Goal: Transaction & Acquisition: Purchase product/service

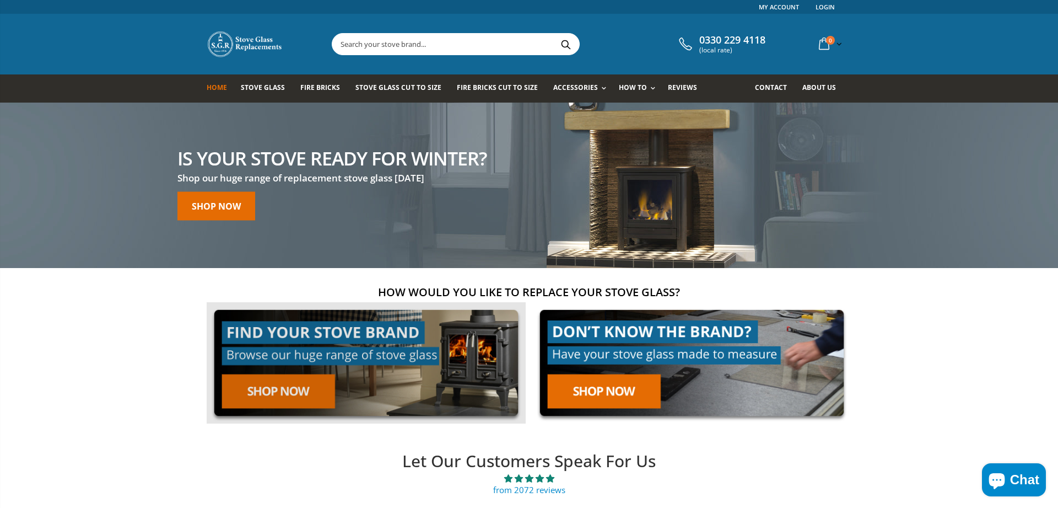
scroll to position [112, 0]
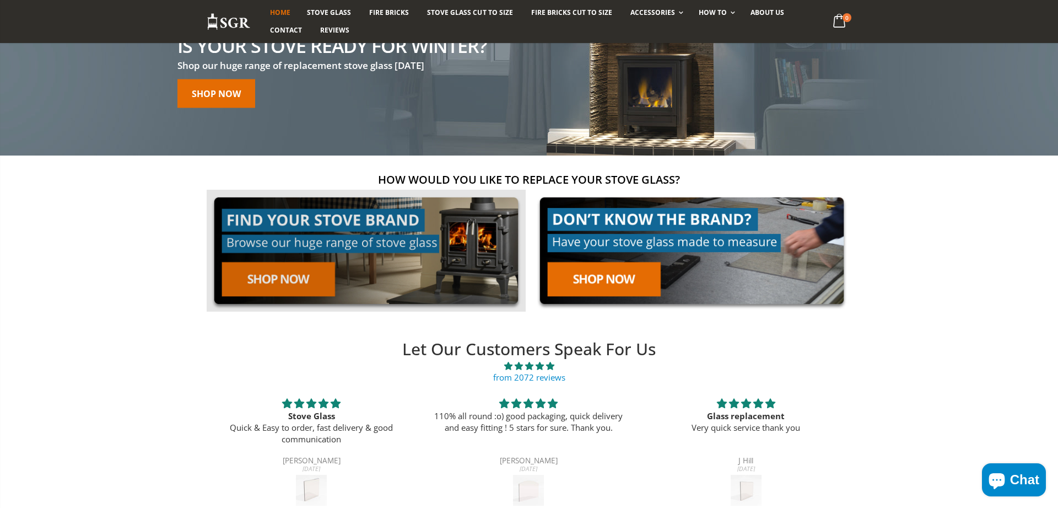
click at [292, 286] on link at bounding box center [366, 251] width 319 height 122
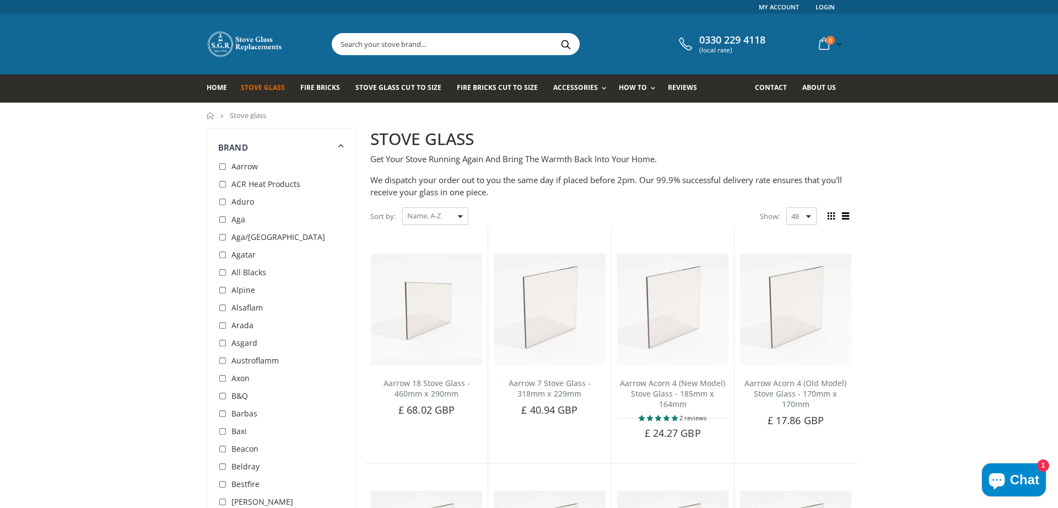
click at [249, 326] on span "Arada" at bounding box center [242, 325] width 22 height 10
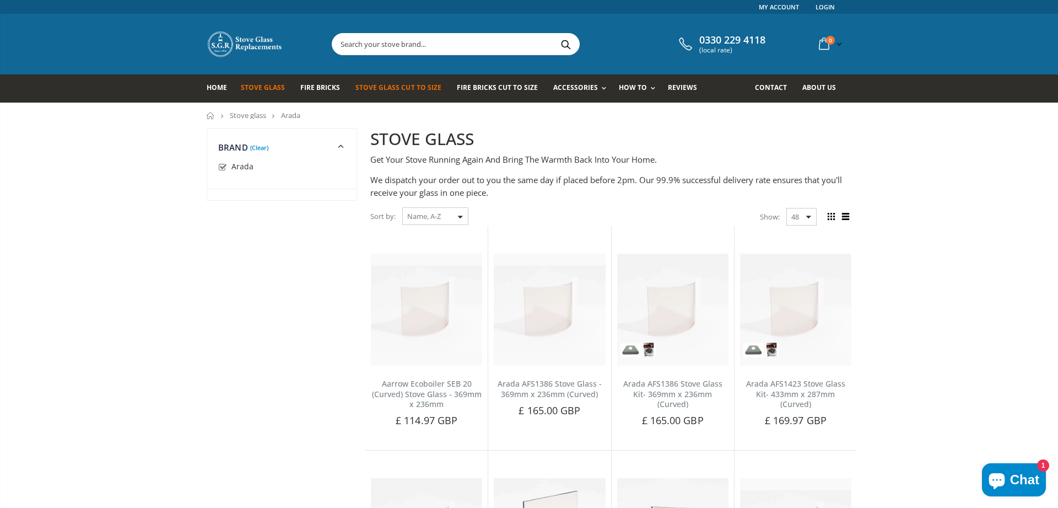
click at [382, 89] on span "Stove Glass Cut To Size" at bounding box center [398, 87] width 85 height 9
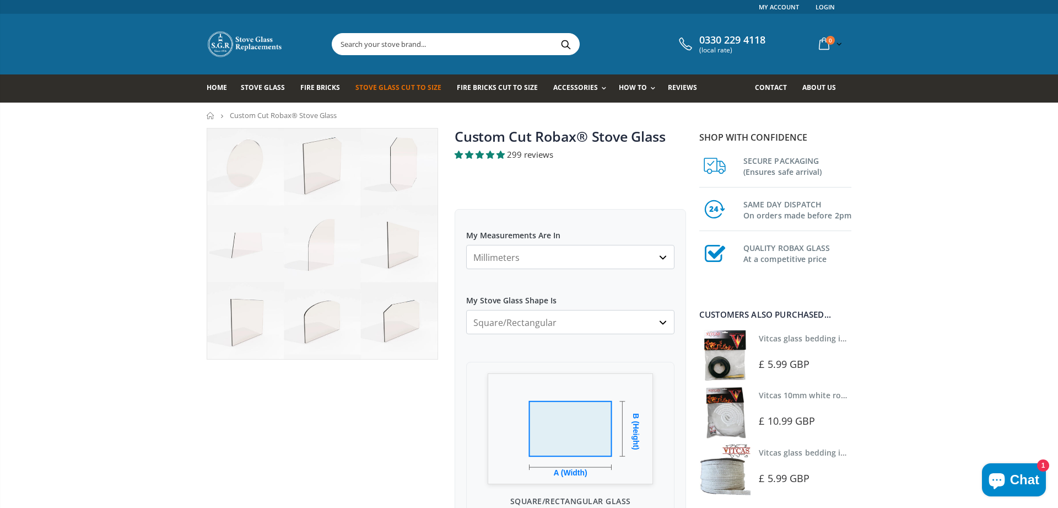
click at [466, 245] on select "Millimeters Centimeters Inches" at bounding box center [570, 257] width 208 height 24
click at [513, 247] on select "Millimeters Centimeters Inches" at bounding box center [570, 257] width 208 height 24
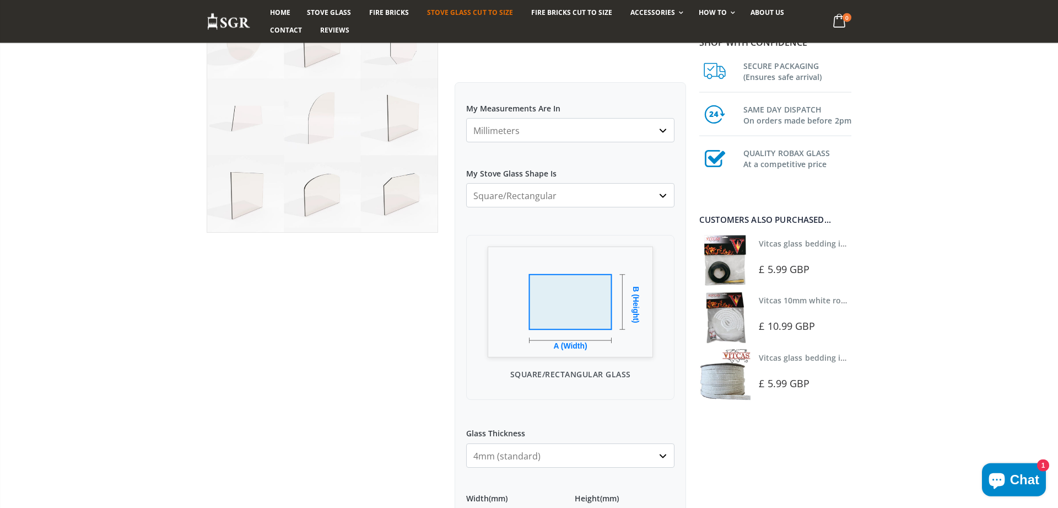
scroll to position [169, 0]
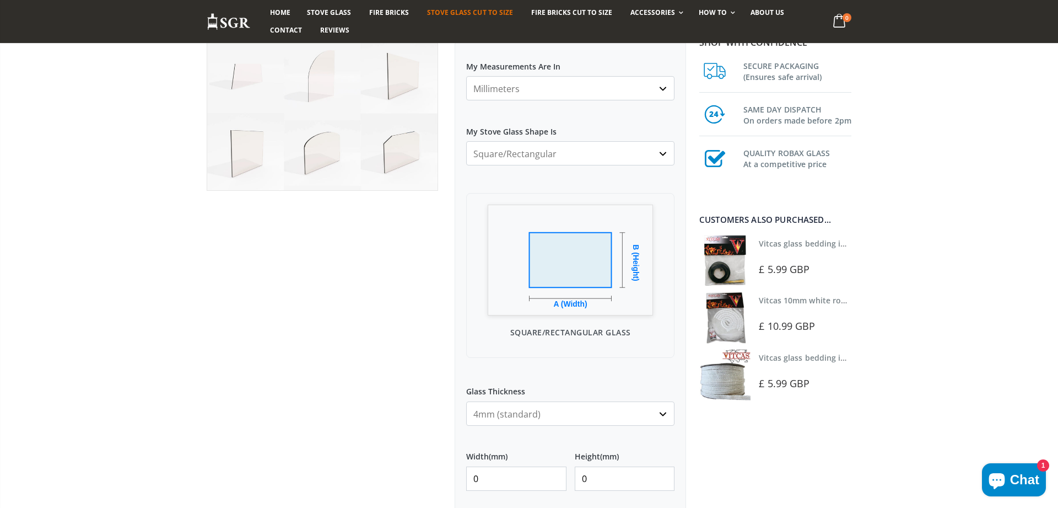
click at [466, 401] on select "4mm (standard) 5mm (gas fires with baffled flue) 3mm (For Use In Stoves With Th…" at bounding box center [570, 413] width 208 height 24
click at [556, 418] on select "4mm (standard) 5mm (gas fires with baffled flue) 3mm (For Use In Stoves With Th…" at bounding box center [570, 413] width 208 height 24
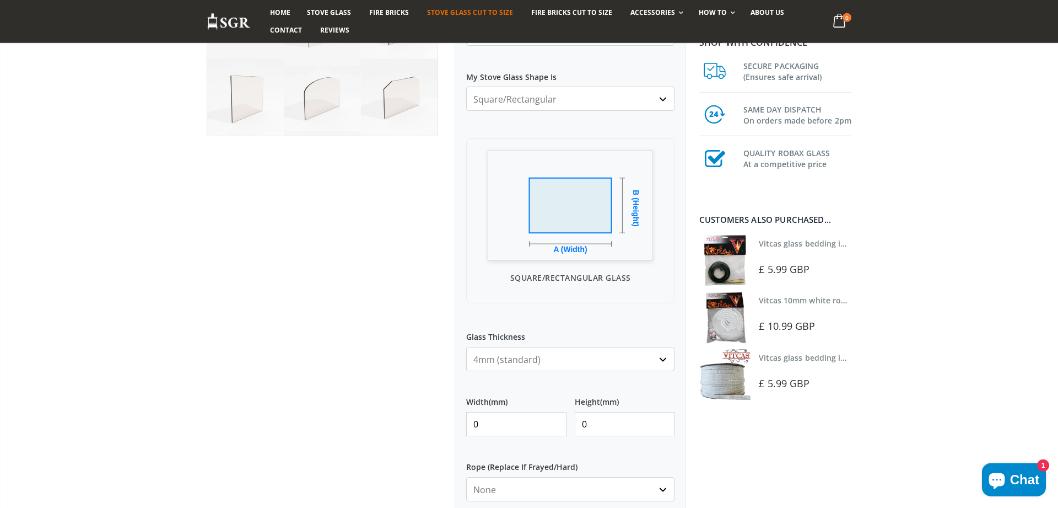
scroll to position [225, 0]
click at [510, 426] on input "0" at bounding box center [516, 422] width 100 height 24
type input "430"
click at [589, 419] on input "0" at bounding box center [625, 422] width 100 height 24
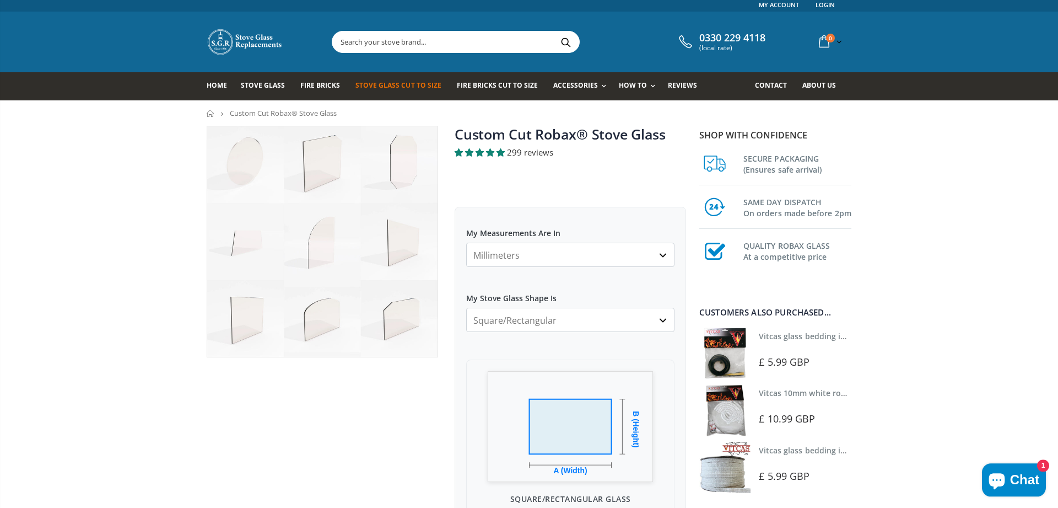
scroll to position [0, 0]
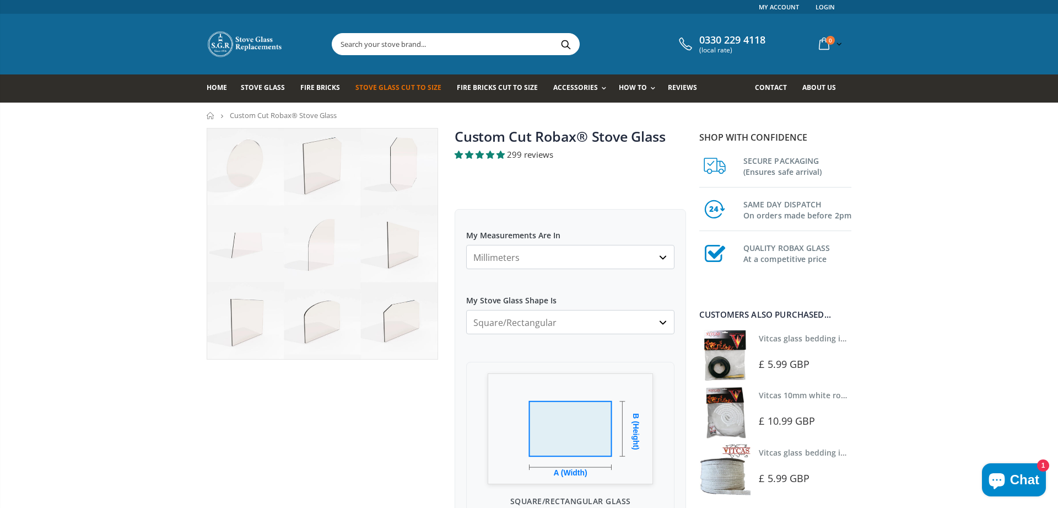
type input "363"
click at [466, 310] on select "Square/Rectangular Arched Half Arch Both Top Corners Cut Single Corner Cut All …" at bounding box center [570, 322] width 208 height 24
click at [567, 324] on select "Square/Rectangular Arched Half Arch Both Top Corners Cut Single Corner Cut All …" at bounding box center [570, 322] width 208 height 24
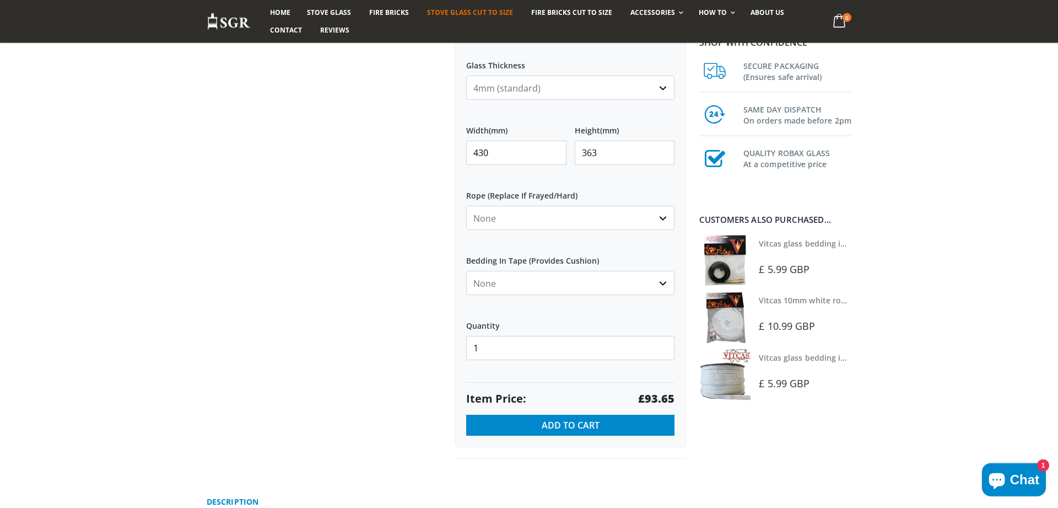
scroll to position [506, 0]
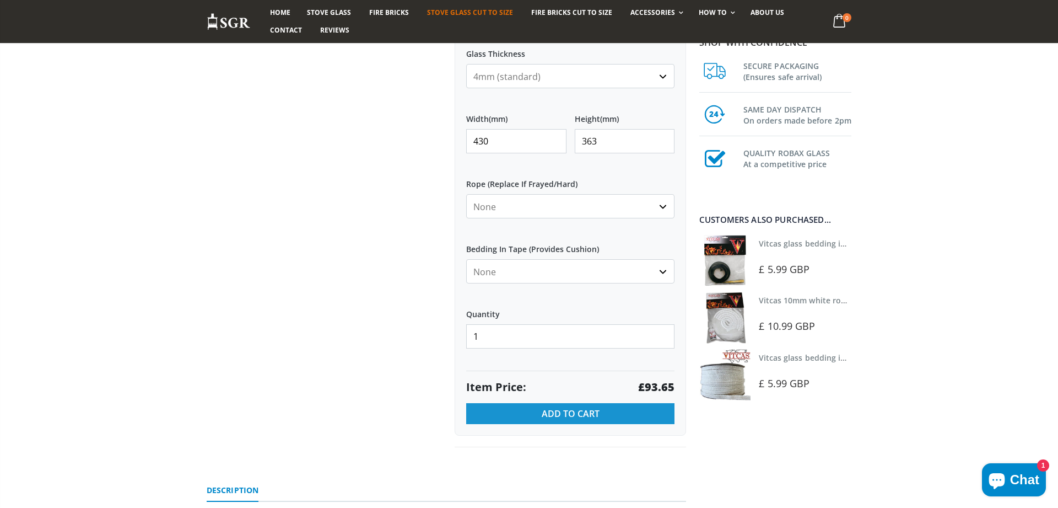
click at [564, 418] on span "Add to Cart" at bounding box center [571, 413] width 58 height 12
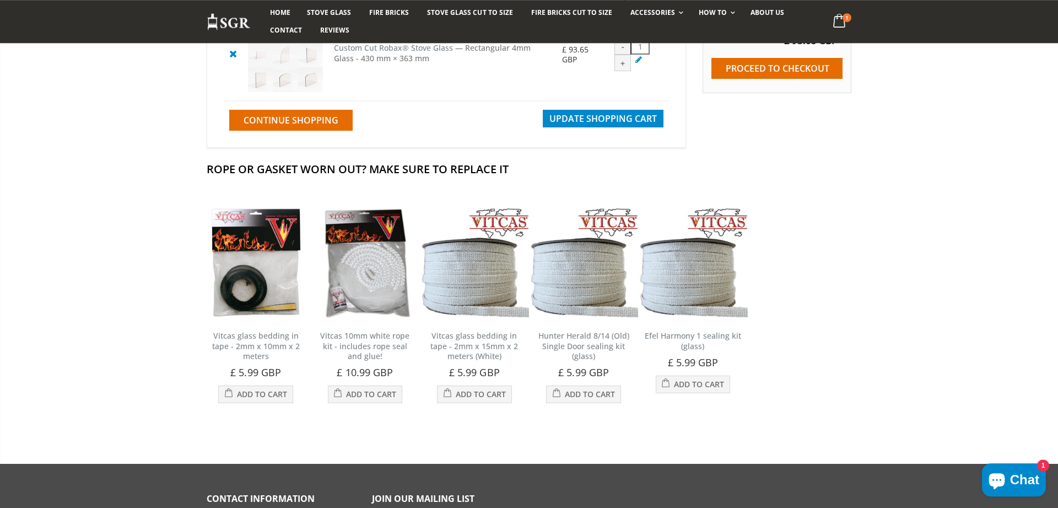
scroll to position [56, 0]
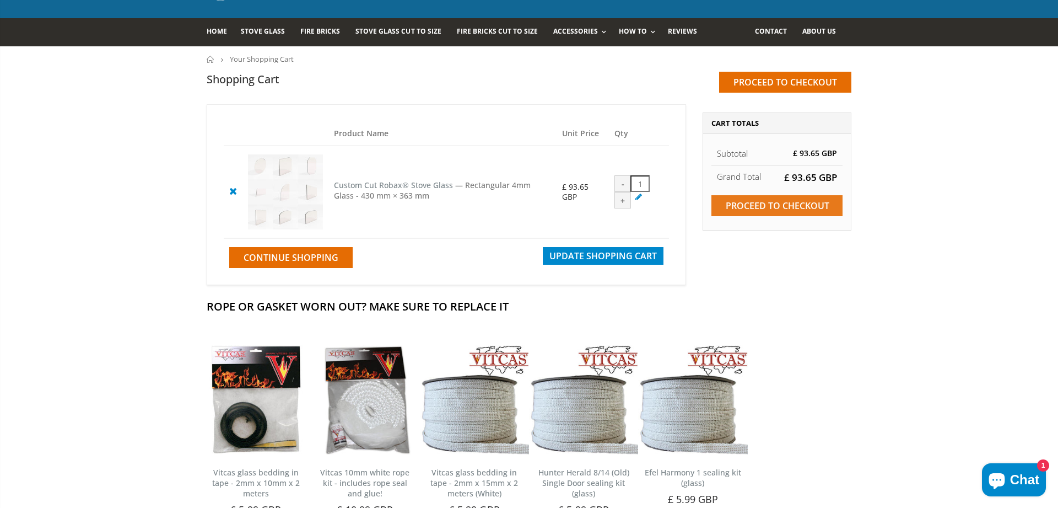
click at [783, 210] on input "Proceed to checkout" at bounding box center [777, 205] width 131 height 21
